Goal: Information Seeking & Learning: Learn about a topic

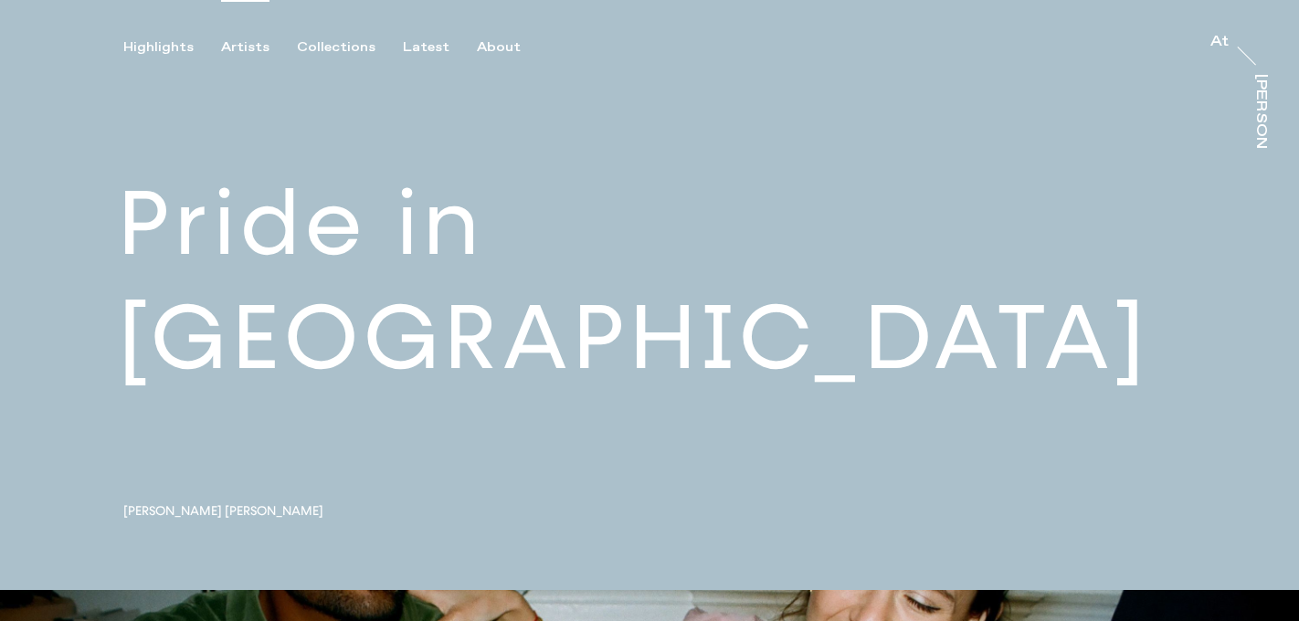
click at [242, 48] on div "Artists" at bounding box center [245, 47] width 48 height 16
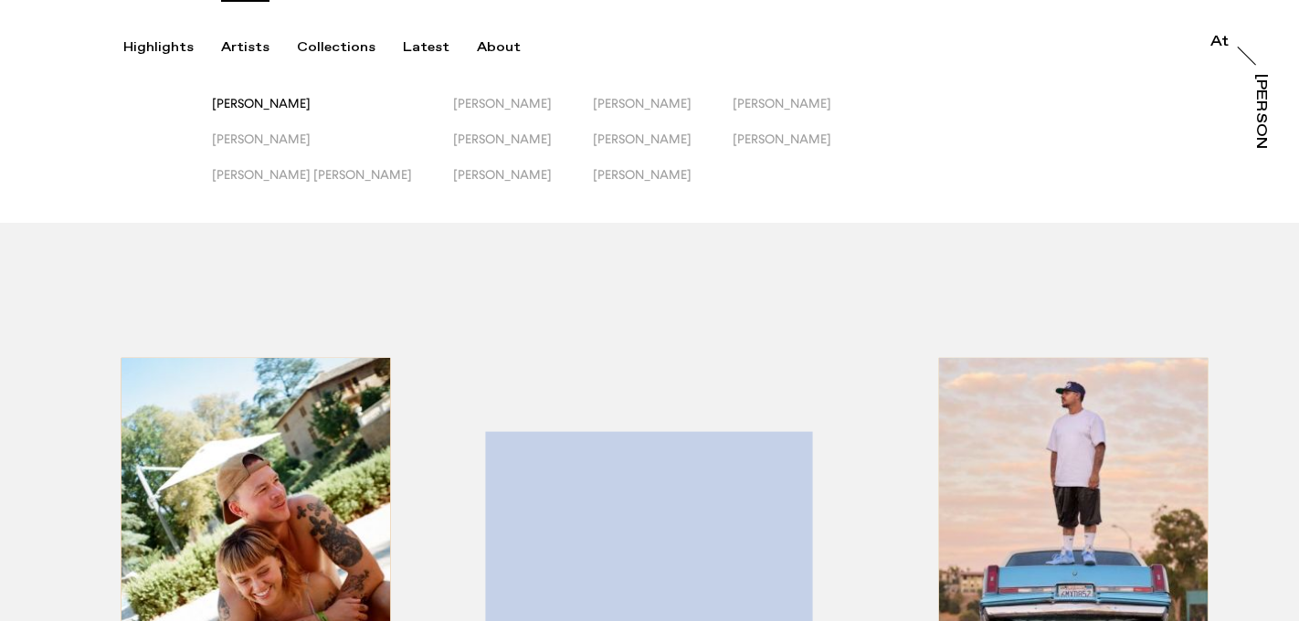
click at [311, 108] on span "[PERSON_NAME]" at bounding box center [261, 103] width 99 height 15
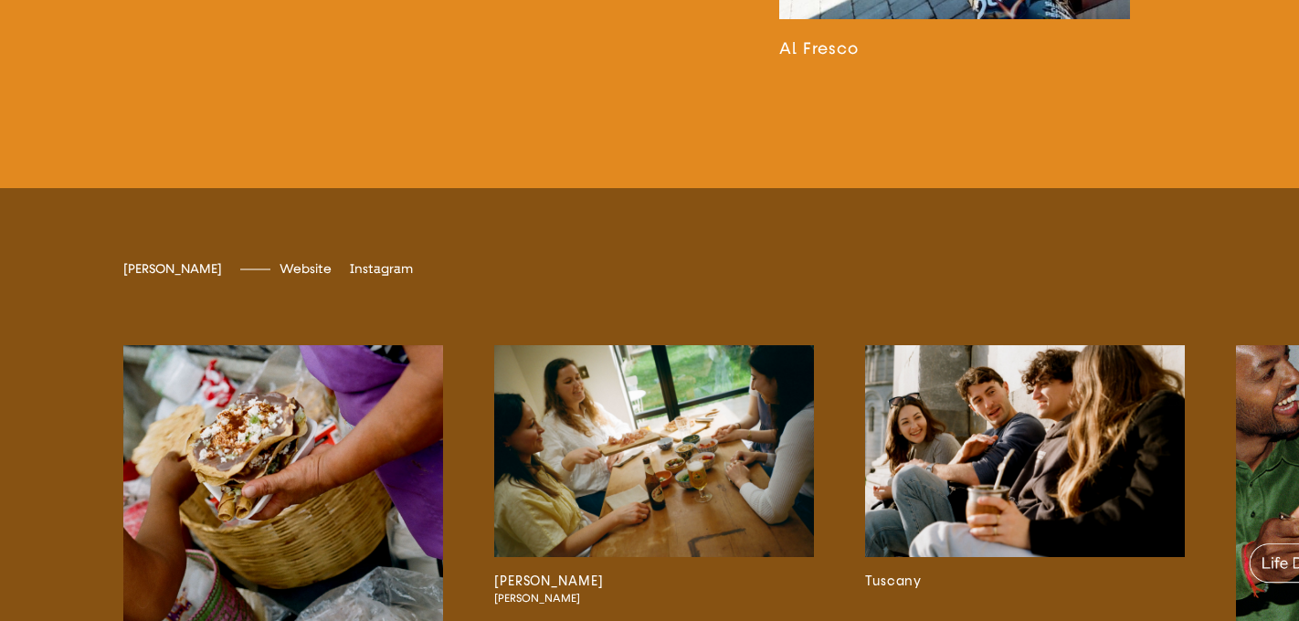
scroll to position [3218, 0]
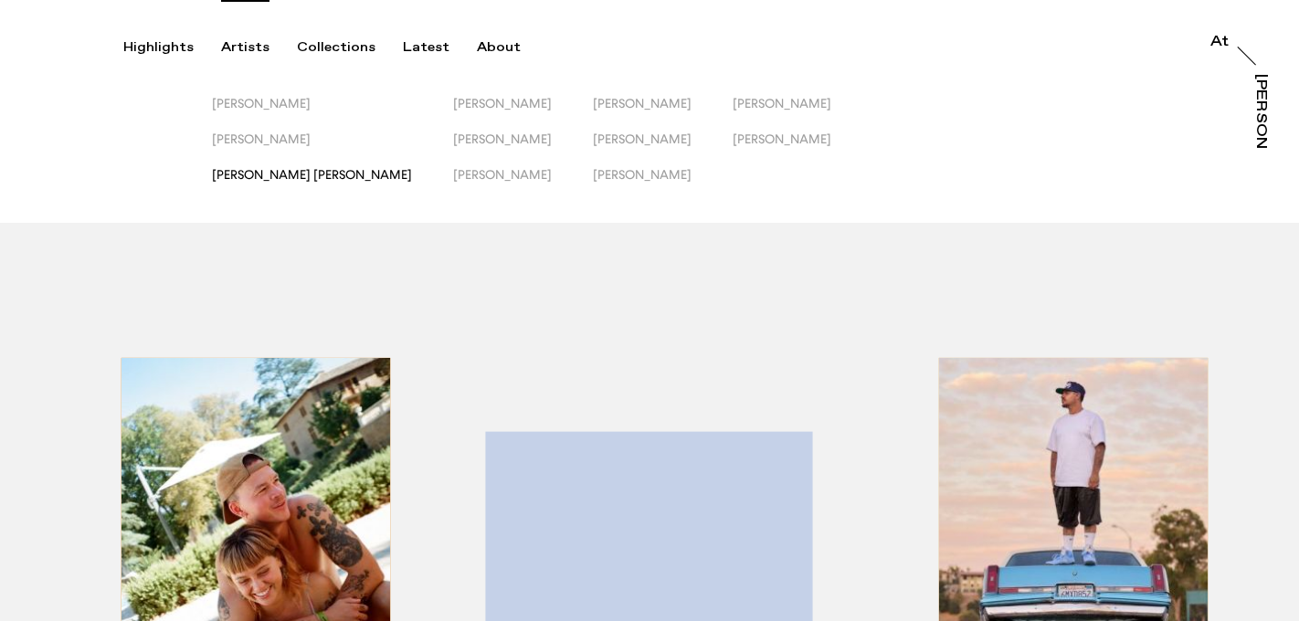
click at [243, 182] on div "[PERSON_NAME] [PERSON_NAME]" at bounding box center [312, 175] width 200 height 16
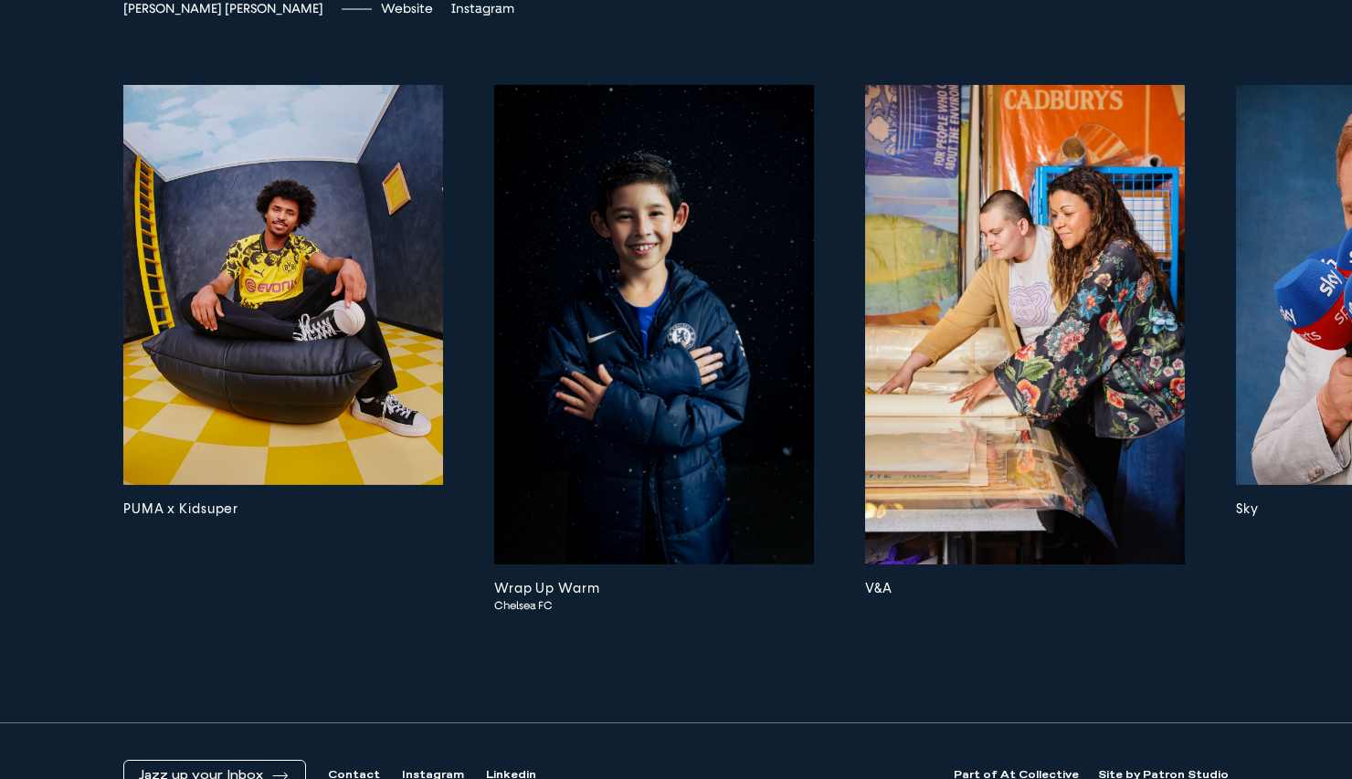
scroll to position [5063, 0]
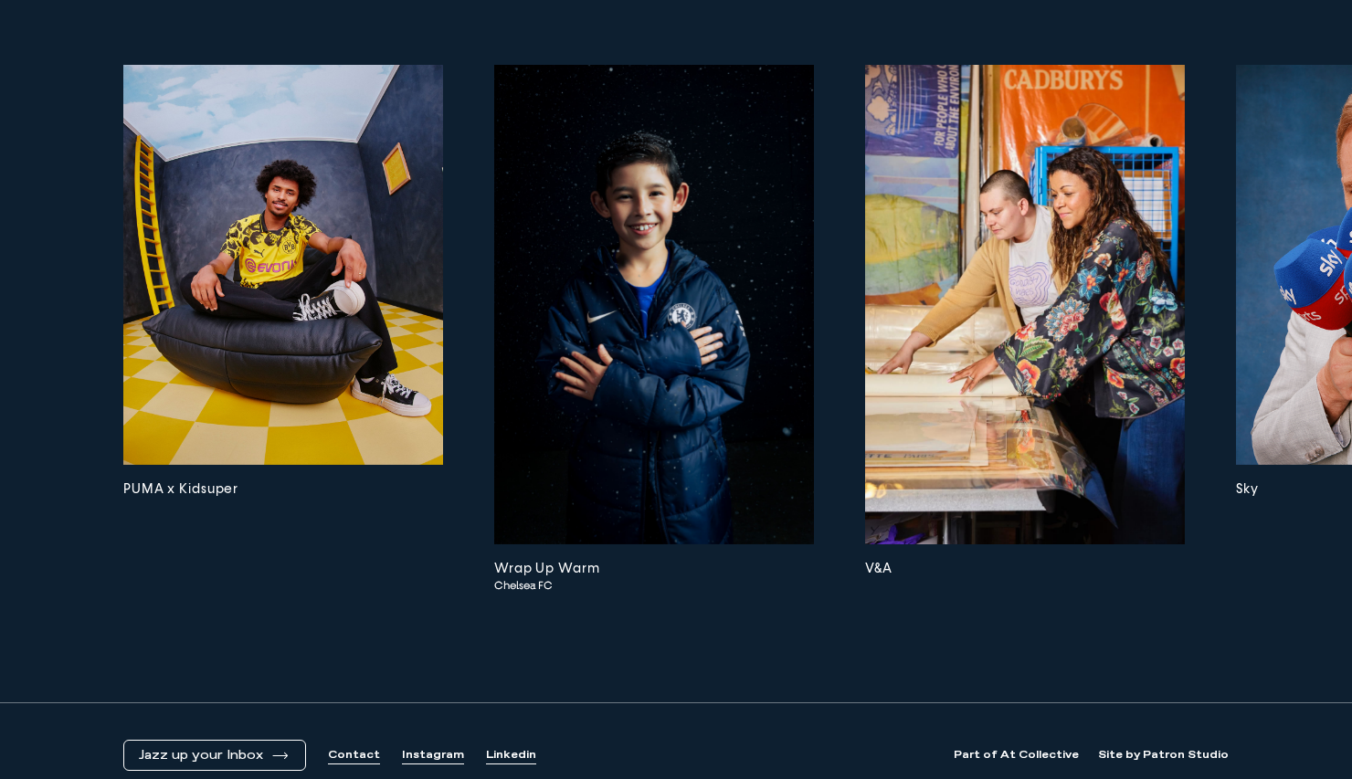
drag, startPoint x: 289, startPoint y: 701, endPoint x: 594, endPoint y: 705, distance: 305.1
click at [597, 620] on div "[PERSON_NAME] [PERSON_NAME] Website [DOMAIN_NAME] Instagram jessicaelizaross PU…" at bounding box center [676, 305] width 1352 height 795
drag, startPoint x: 318, startPoint y: 702, endPoint x: 449, endPoint y: 703, distance: 131.6
click at [449, 620] on div "[PERSON_NAME] [PERSON_NAME] Website [DOMAIN_NAME] Instagram jessicaelizaross PU…" at bounding box center [676, 305] width 1352 height 795
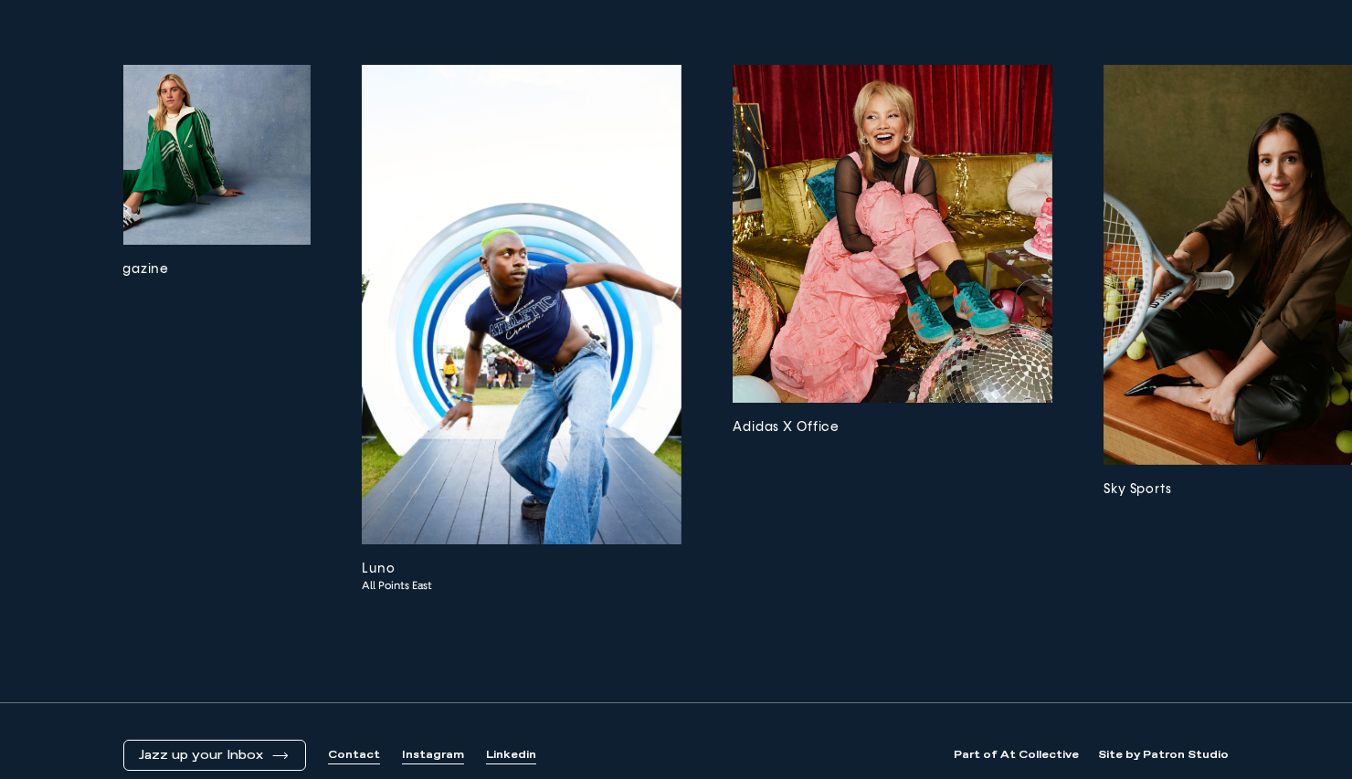
scroll to position [0, 5869]
